Goal: Information Seeking & Learning: Learn about a topic

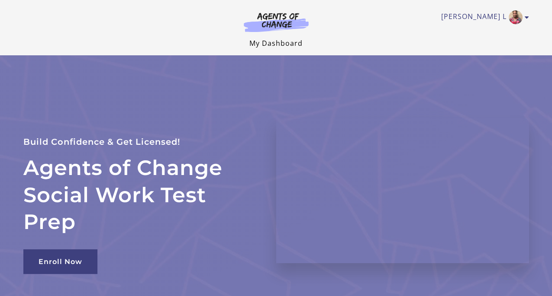
click at [292, 47] on link "My Dashboard" at bounding box center [275, 44] width 53 height 10
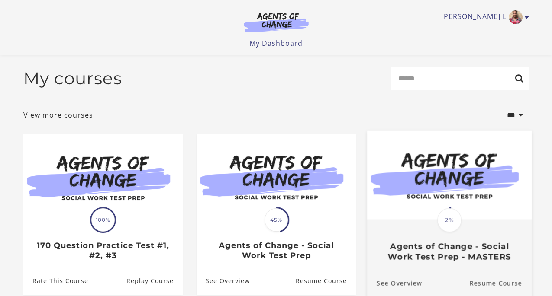
scroll to position [92, 0]
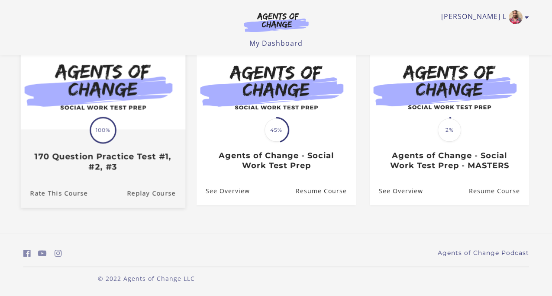
click at [165, 135] on div "Translation missing: en.liquid.partials.dashboard_course_card.progress_descript…" at bounding box center [102, 152] width 164 height 42
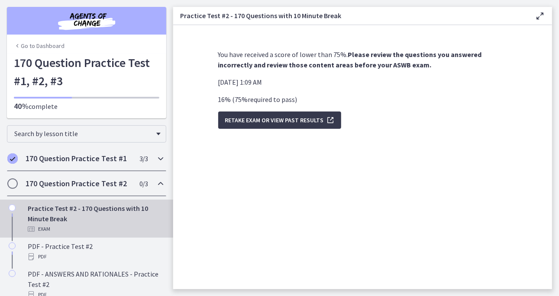
click at [155, 160] on icon "Chapters" at bounding box center [160, 159] width 10 height 10
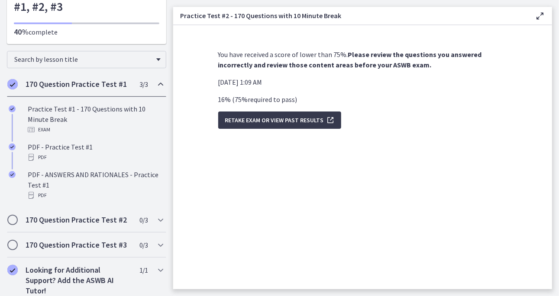
scroll to position [80, 0]
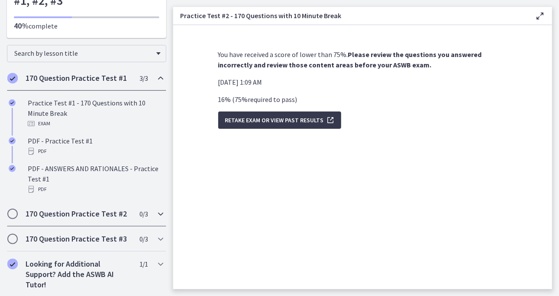
click at [155, 212] on icon "Chapters" at bounding box center [160, 214] width 10 height 10
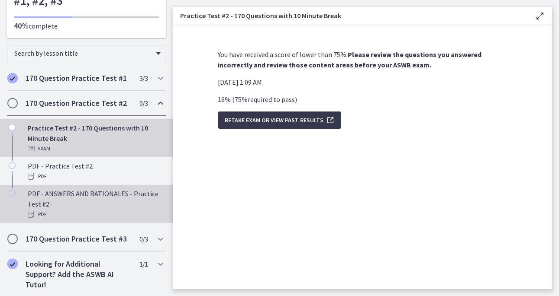
click at [80, 209] on div "PDF" at bounding box center [95, 214] width 135 height 10
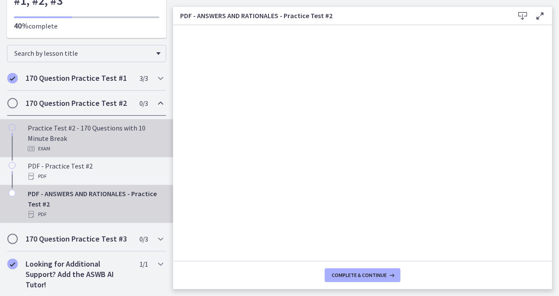
click at [75, 129] on div "Practice Test #2 - 170 Questions with 10 Minute Break Exam" at bounding box center [95, 138] width 135 height 31
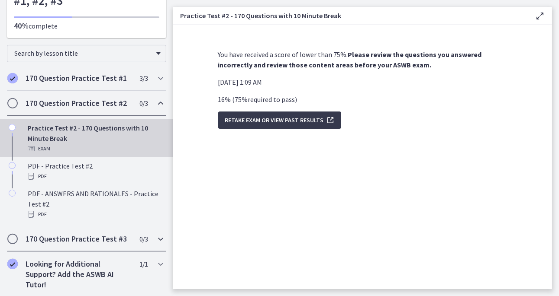
click at [156, 239] on icon "Chapters" at bounding box center [160, 239] width 10 height 10
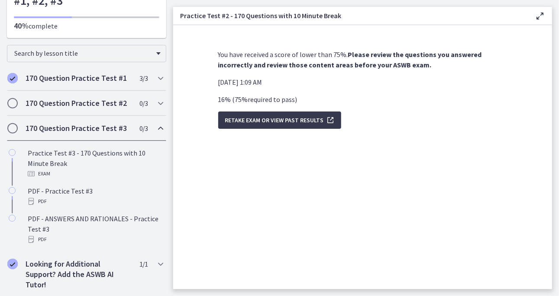
scroll to position [80, 0]
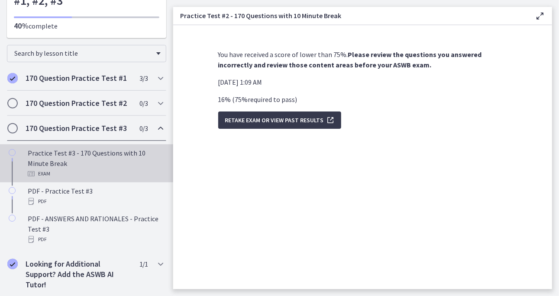
click at [86, 160] on div "Practice Test #3 - 170 Questions with 10 Minute Break Exam" at bounding box center [95, 163] width 135 height 31
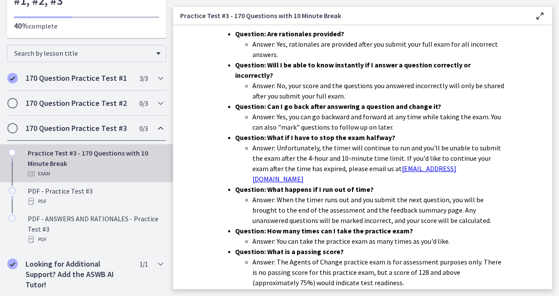
scroll to position [279, 0]
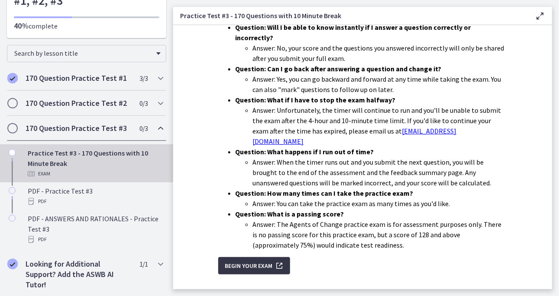
click at [243, 261] on span "Begin Your Exam" at bounding box center [249, 266] width 48 height 10
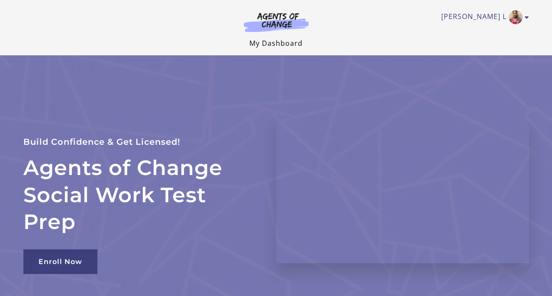
click at [276, 45] on link "My Dashboard" at bounding box center [275, 44] width 53 height 10
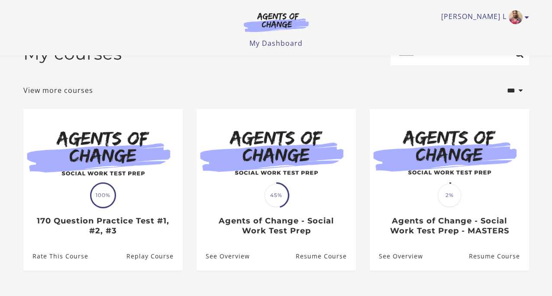
scroll to position [92, 0]
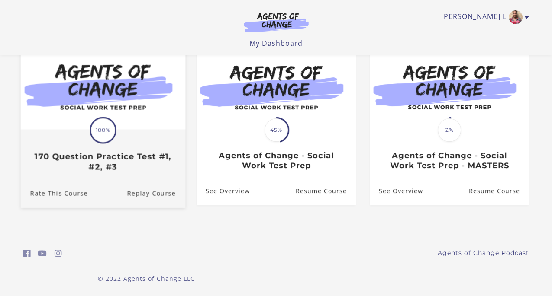
click at [146, 165] on h3 "170 Question Practice Test #1, #2, #3" at bounding box center [102, 162] width 145 height 20
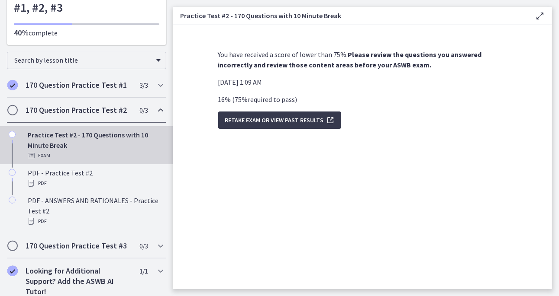
scroll to position [80, 0]
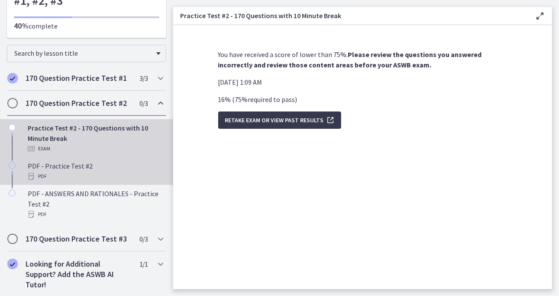
click at [47, 167] on div "PDF - Practice Test #2 PDF" at bounding box center [95, 171] width 135 height 21
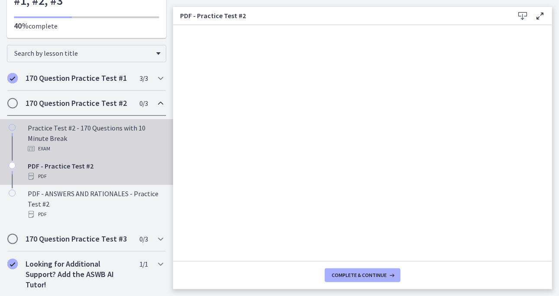
click at [56, 128] on div "Practice Test #2 - 170 Questions with 10 Minute Break Exam" at bounding box center [95, 138] width 135 height 31
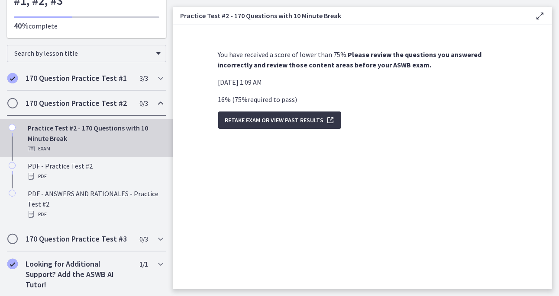
click at [291, 120] on span "Retake Exam OR View Past Results" at bounding box center [274, 120] width 99 height 10
